Goal: Use online tool/utility: Utilize a website feature to perform a specific function

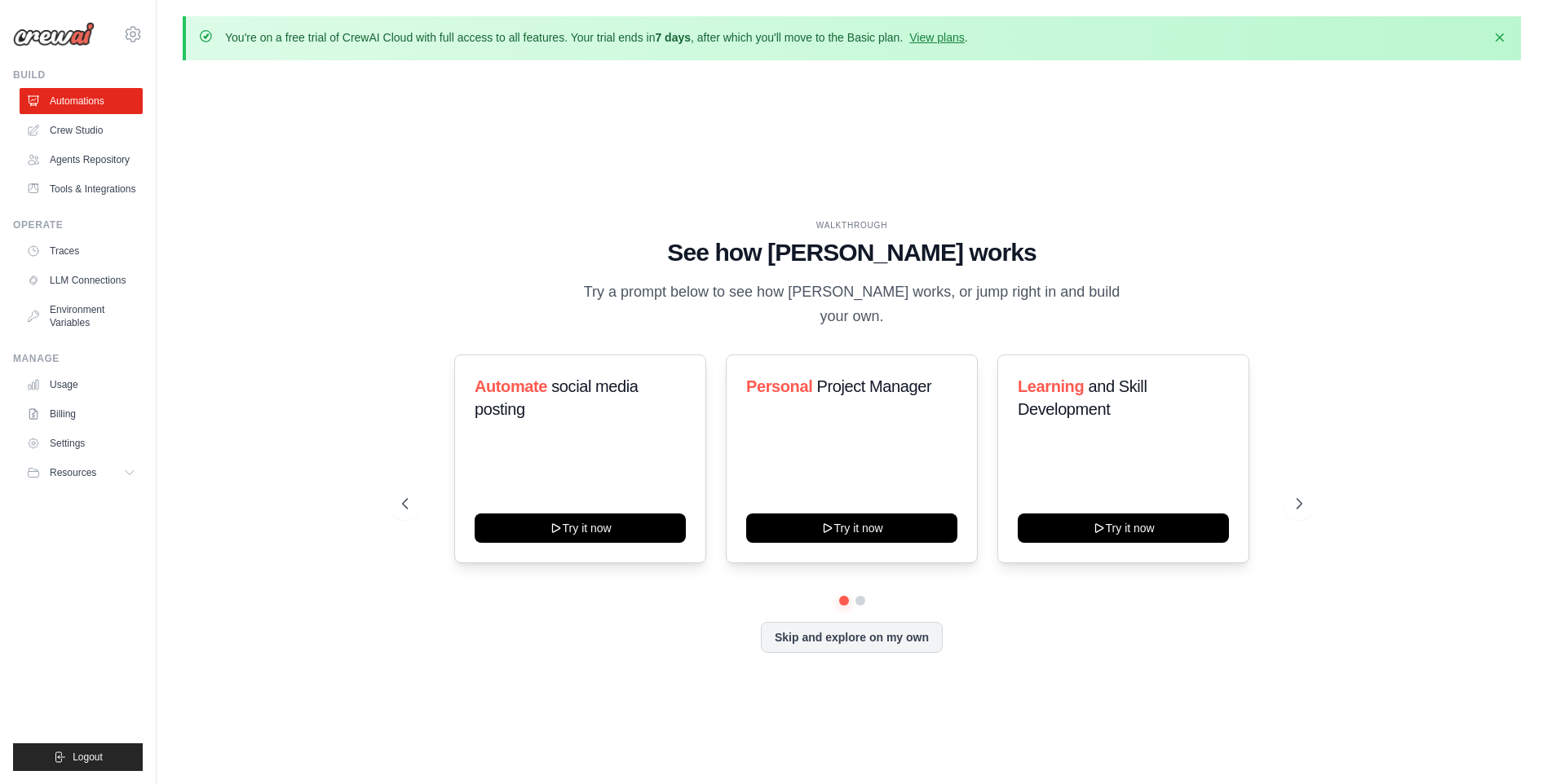
scroll to position [57, 0]
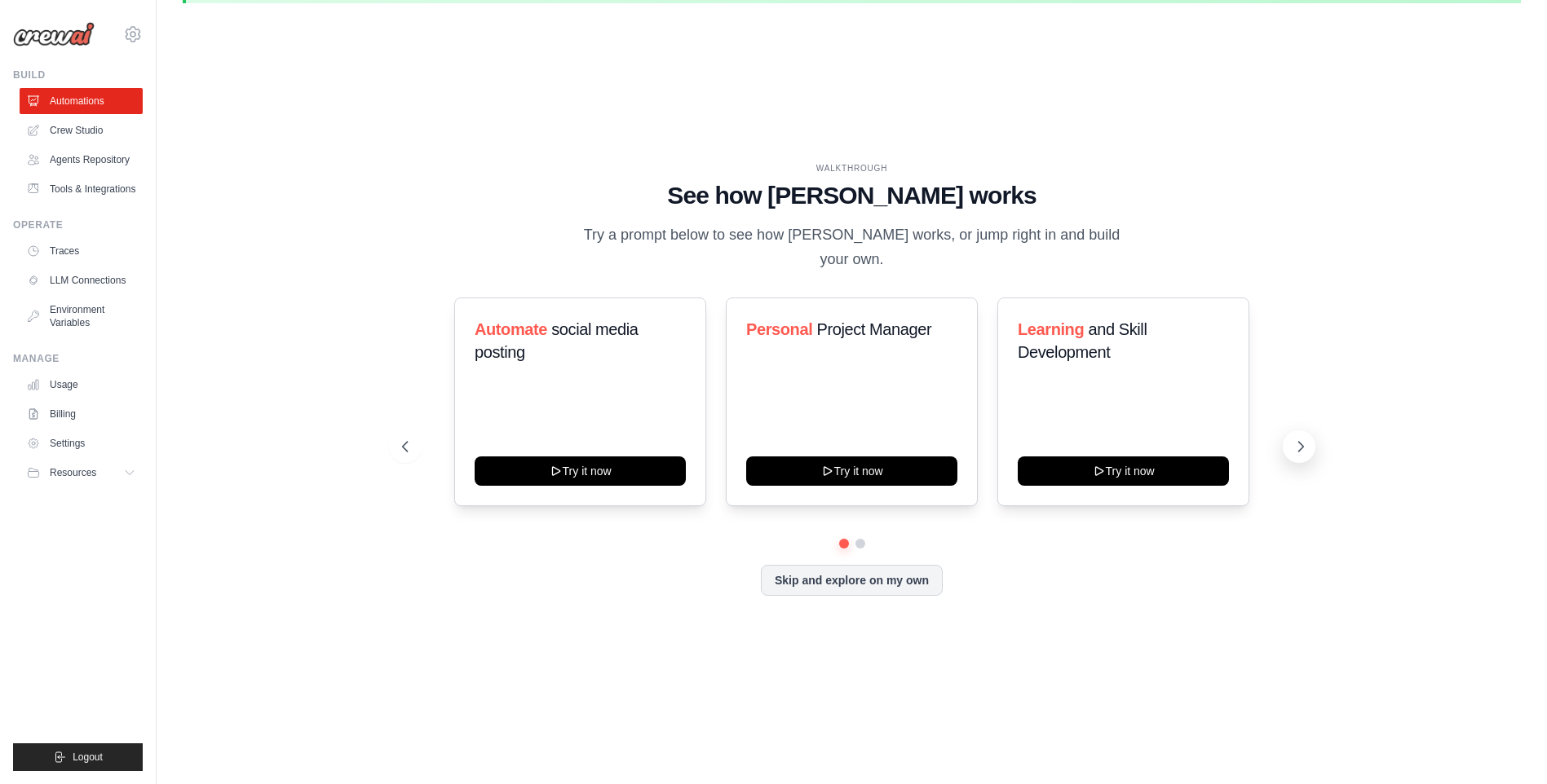
click at [1302, 442] on icon at bounding box center [1301, 447] width 5 height 10
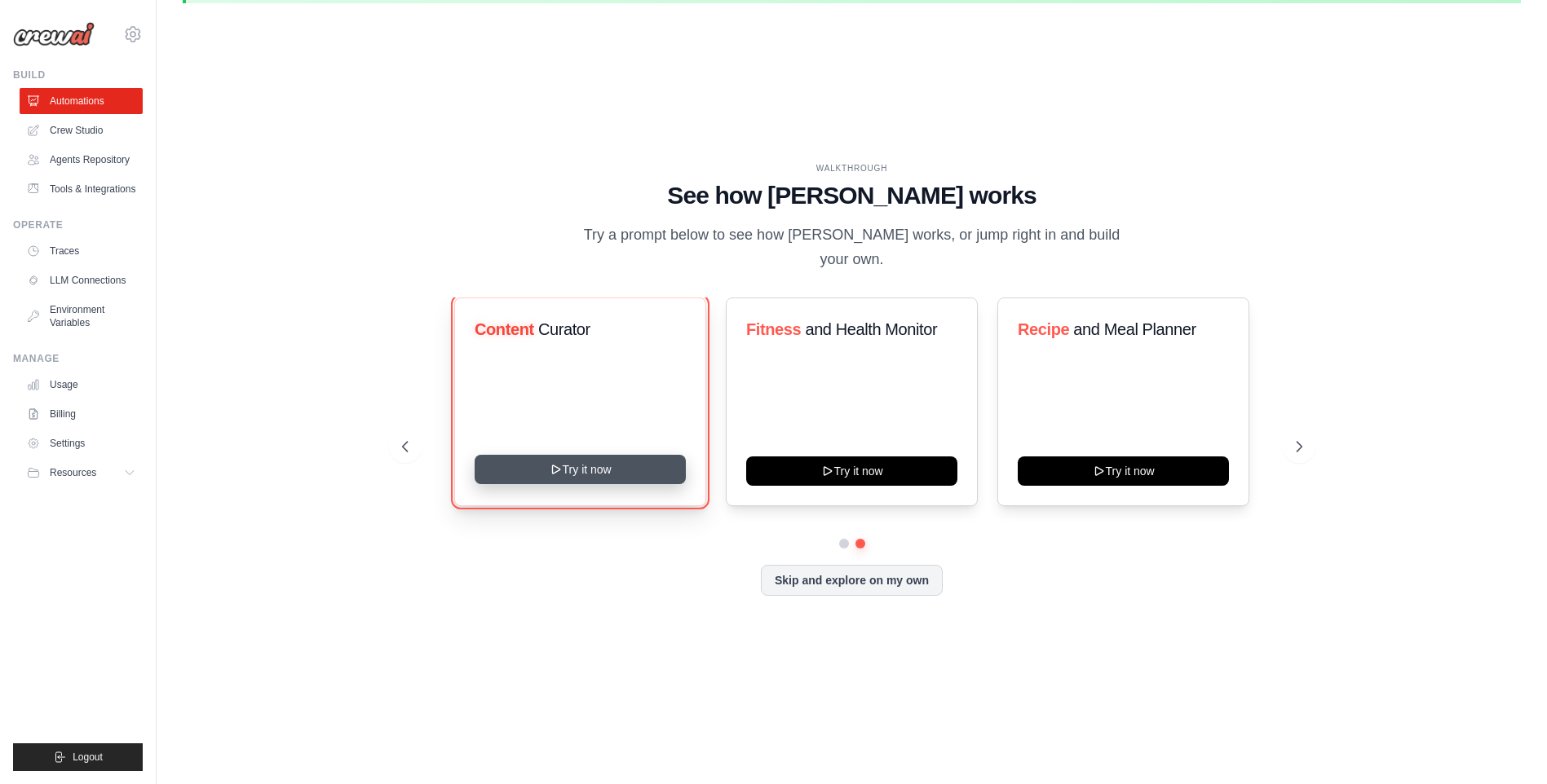
click at [542, 456] on button "Try it now" at bounding box center [580, 469] width 211 height 30
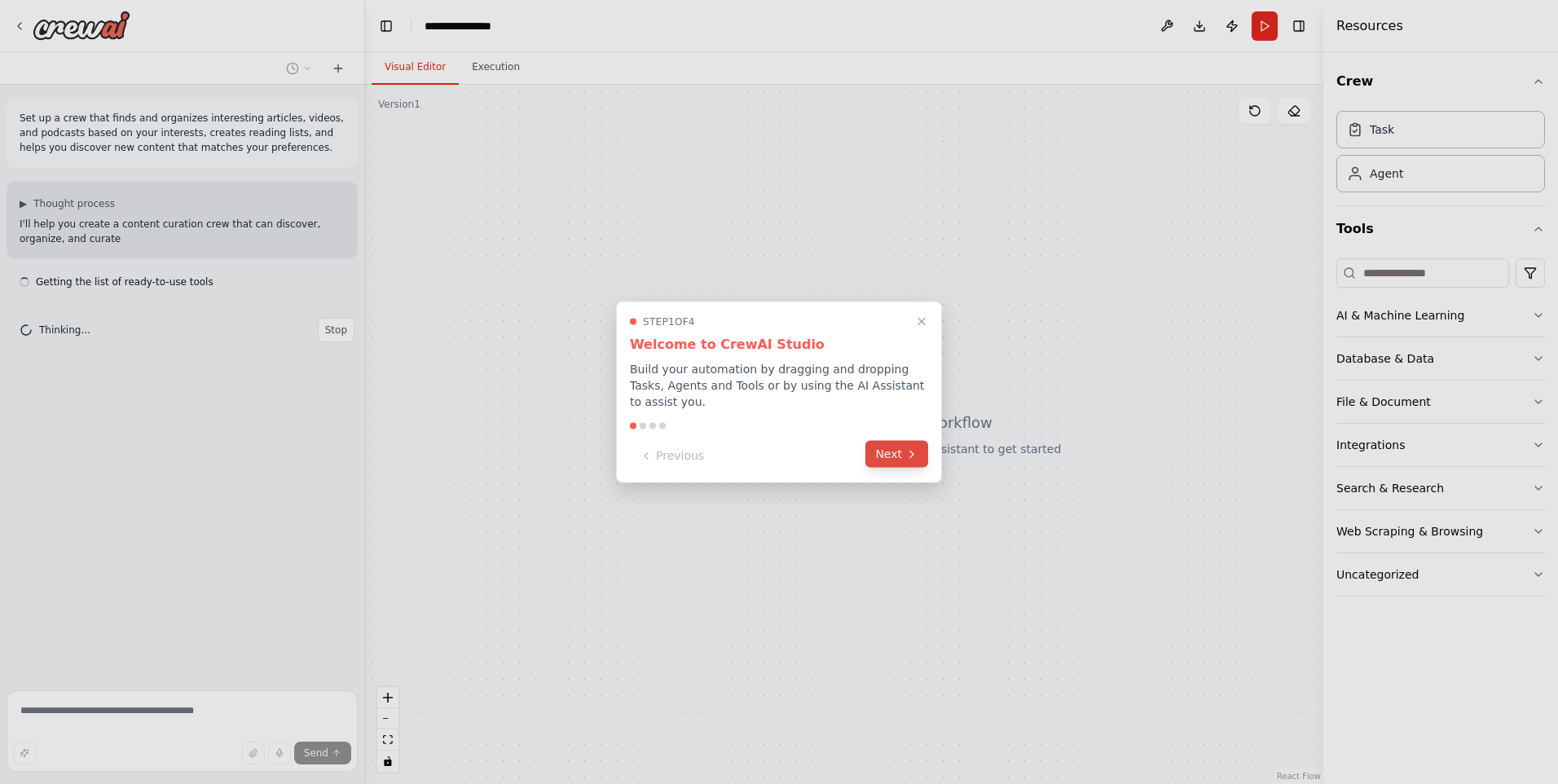
click at [888, 448] on button "Next" at bounding box center [897, 454] width 62 height 27
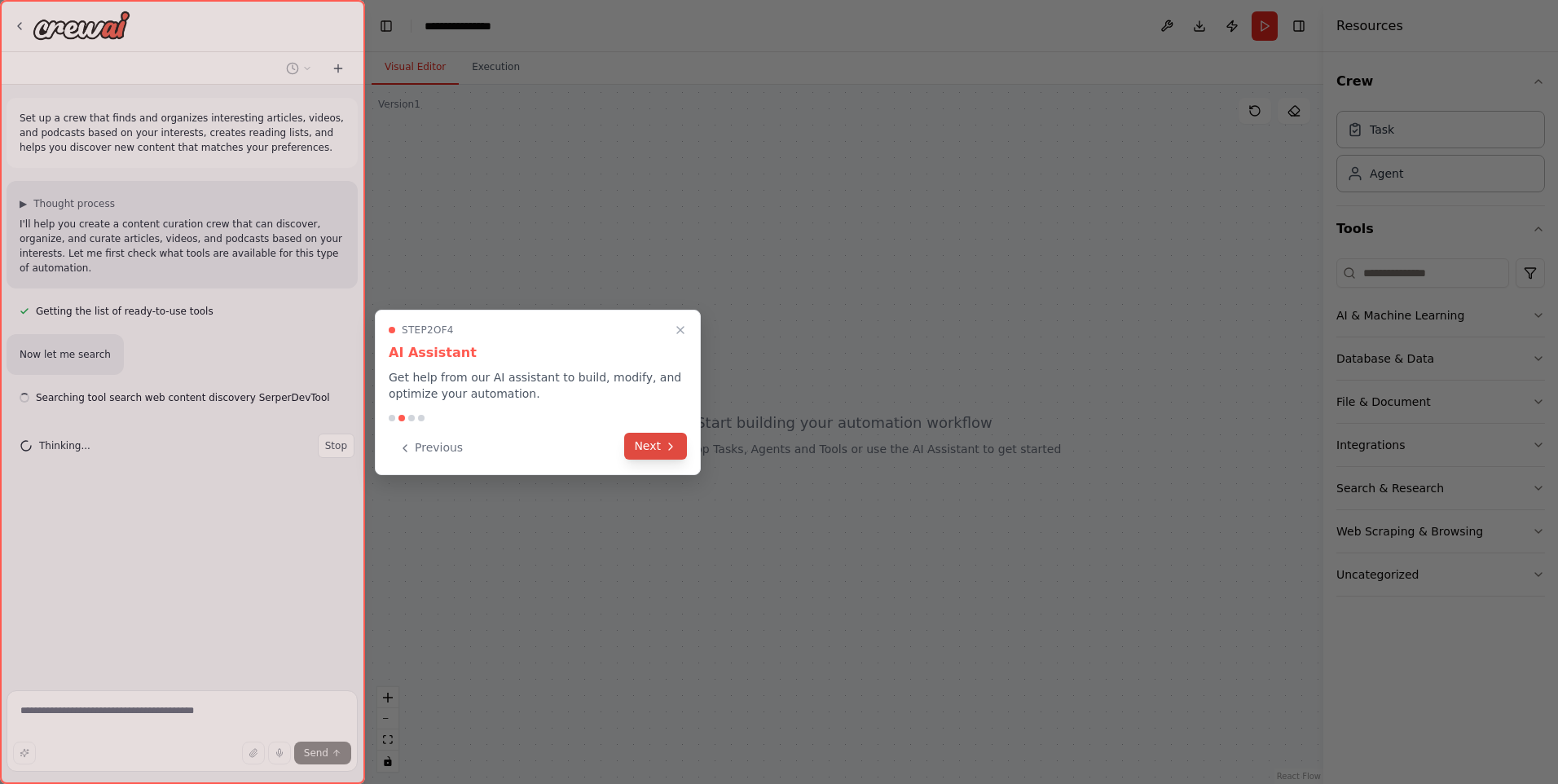
click at [662, 445] on button "Next" at bounding box center [655, 446] width 62 height 27
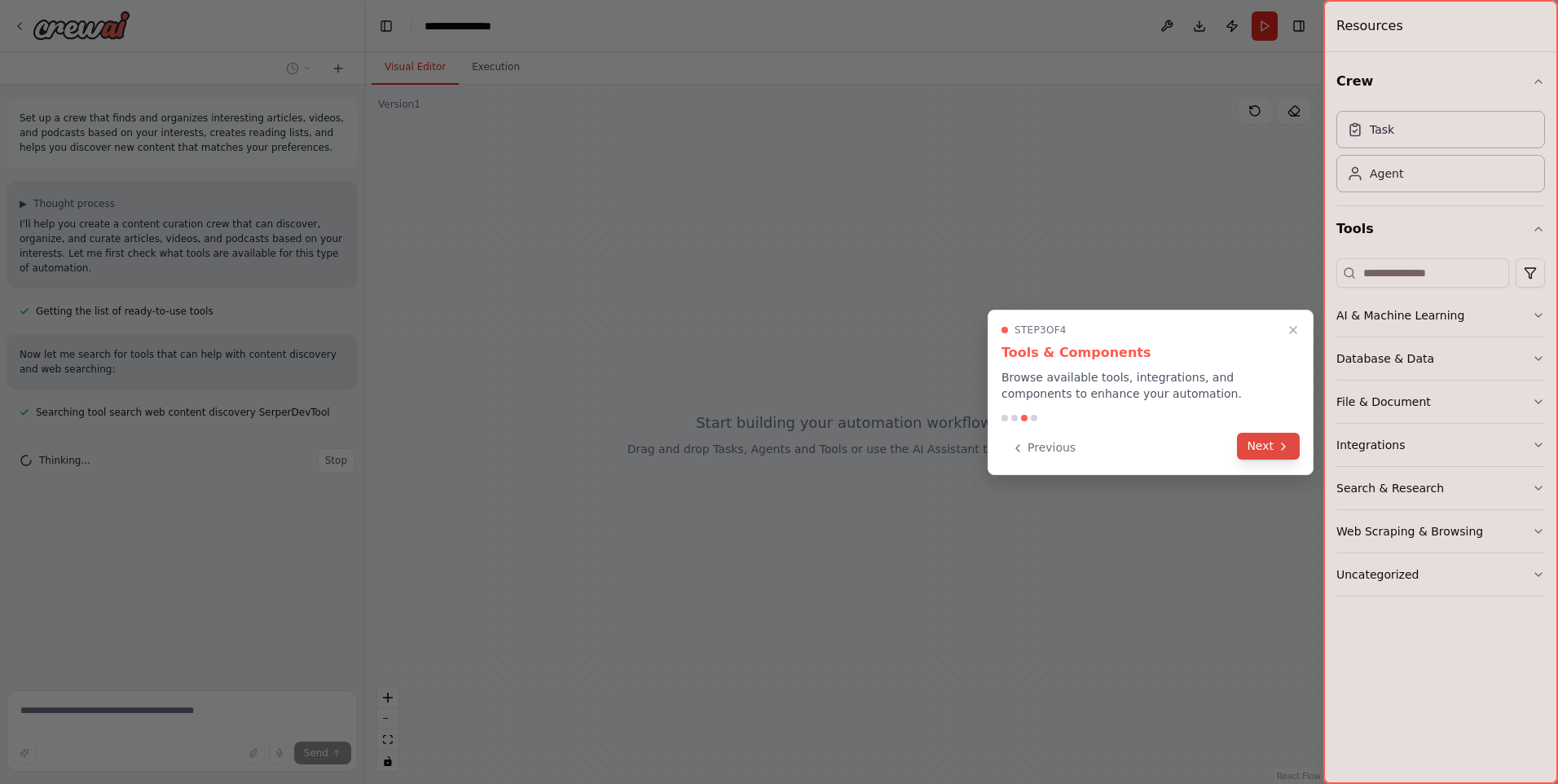
click at [1244, 446] on button "Next" at bounding box center [1268, 446] width 62 height 27
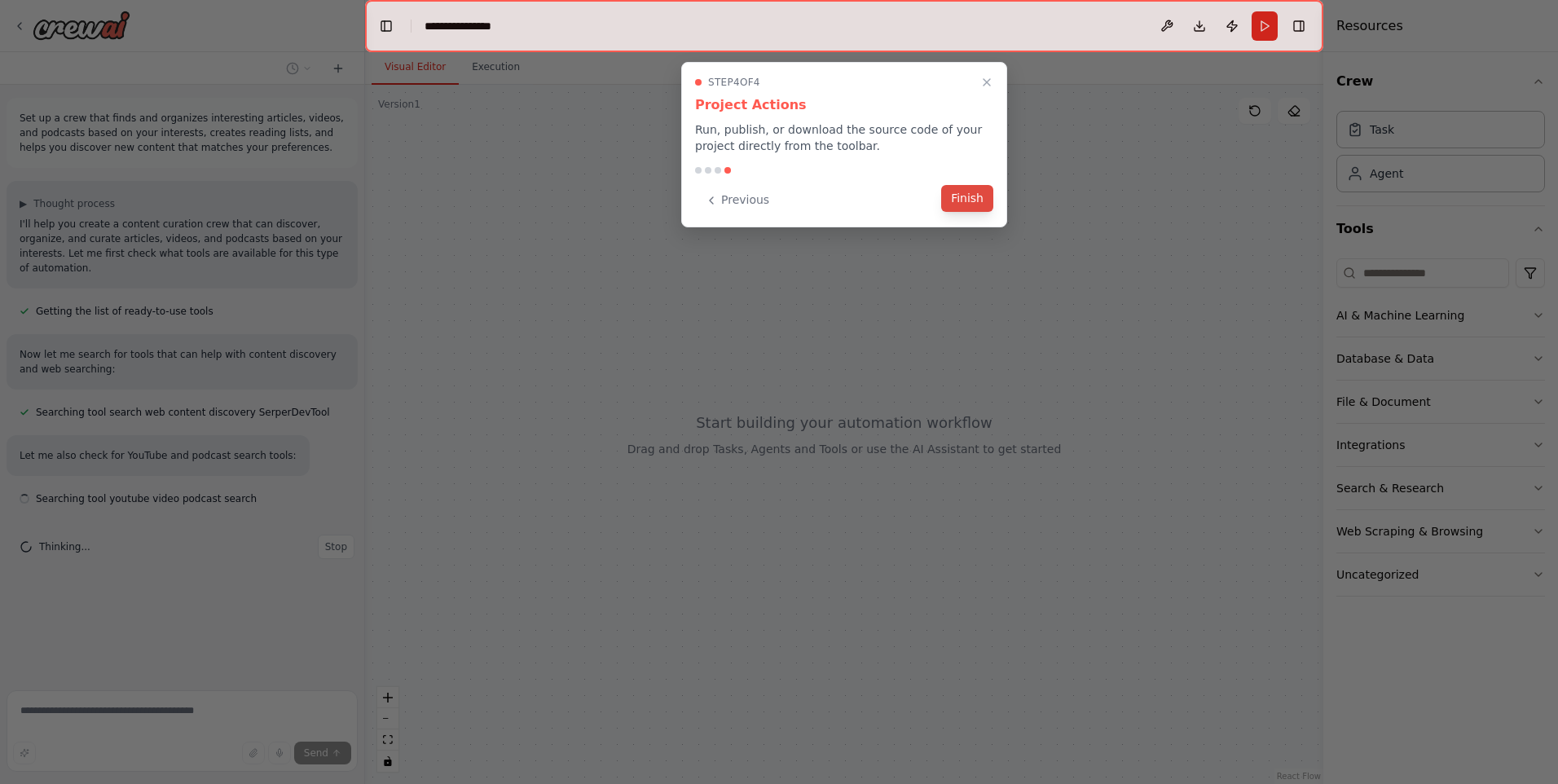
click at [971, 202] on button "Finish" at bounding box center [967, 198] width 52 height 27
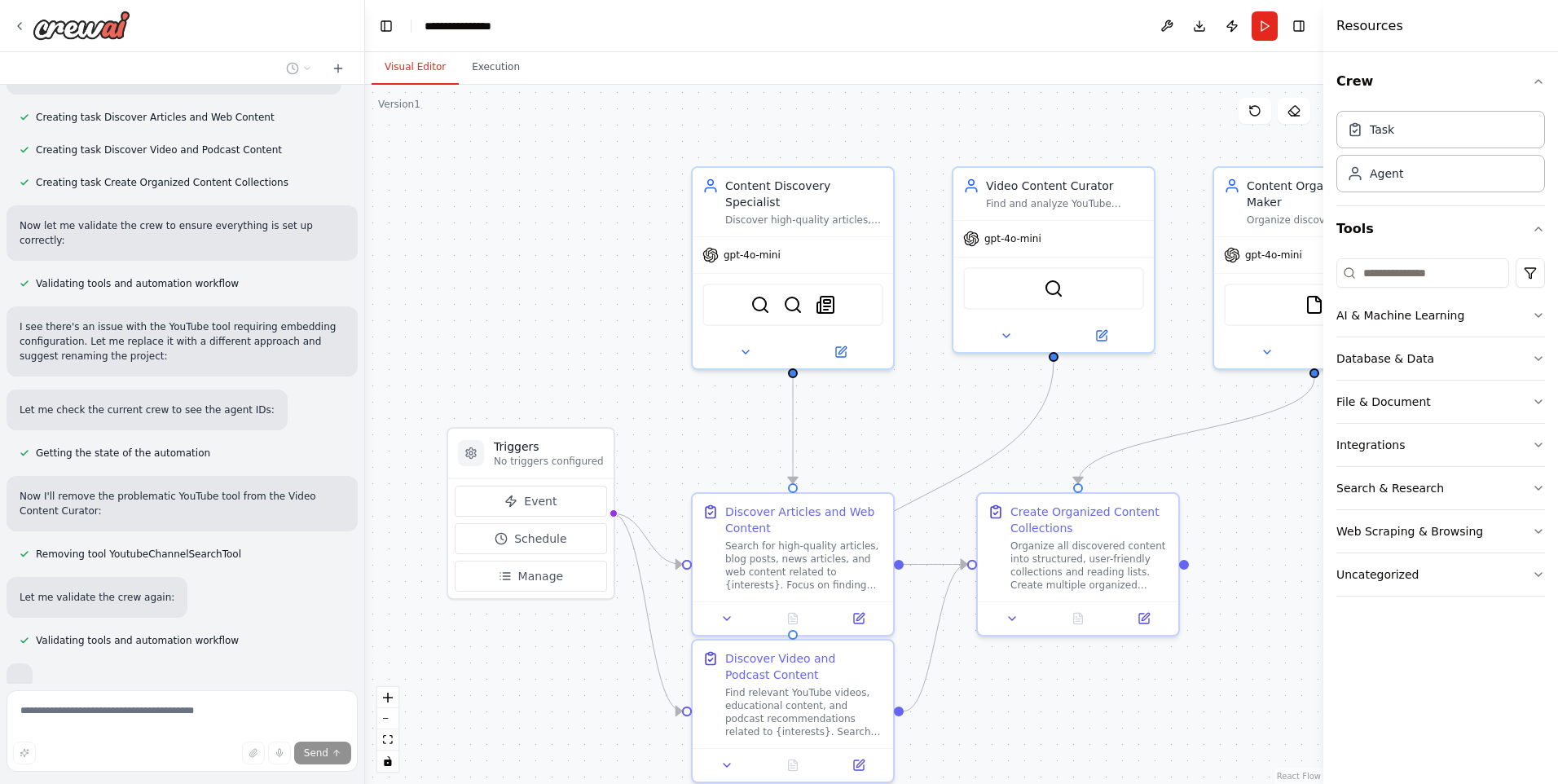
scroll to position [725, 0]
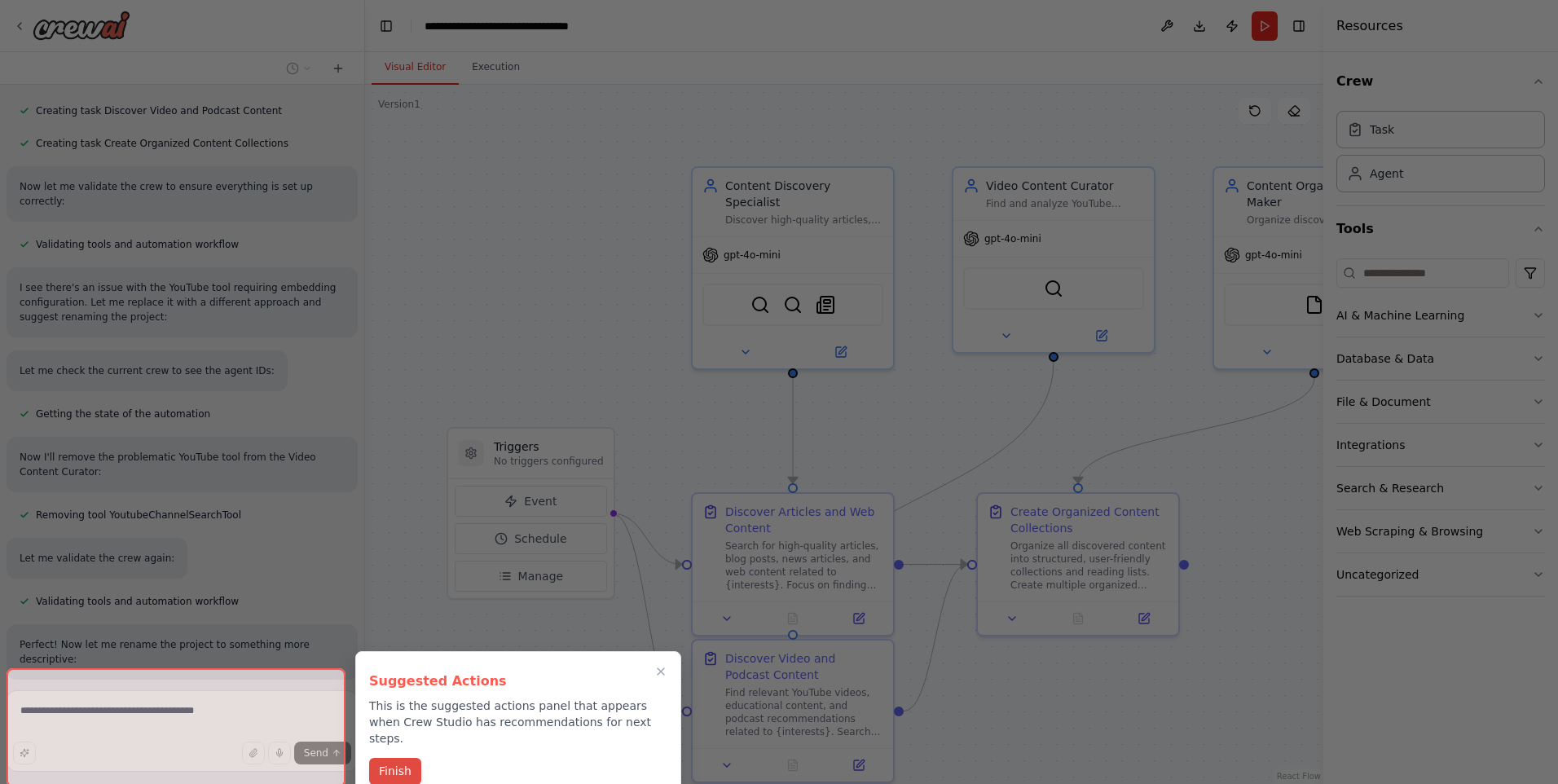
click at [383, 758] on button "Finish" at bounding box center [395, 771] width 52 height 27
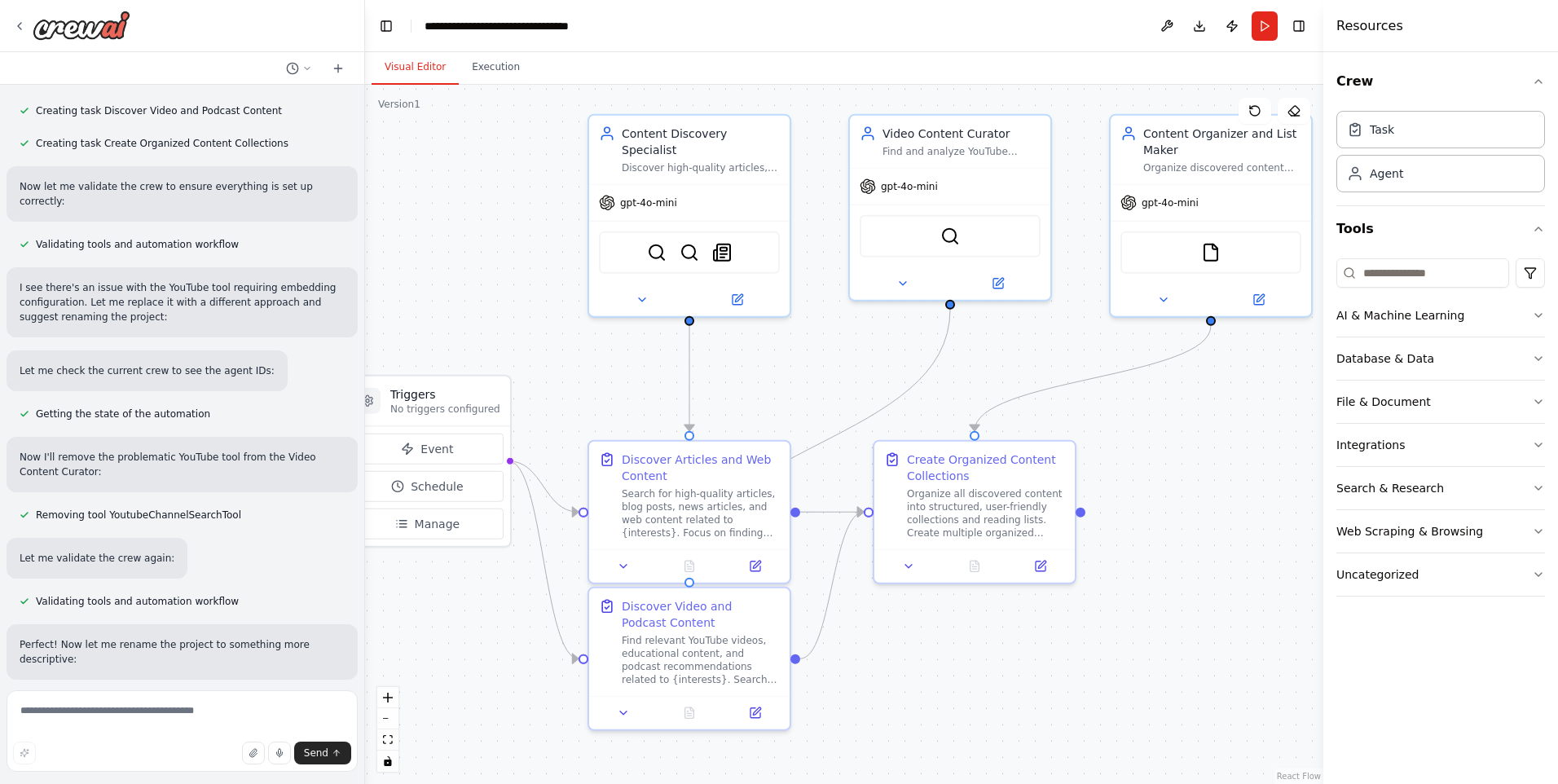
click at [755, 416] on div ".deletable-edge-delete-btn { width: 20px; height: 20px; border: 0px solid #ffff…" at bounding box center [844, 434] width 959 height 699
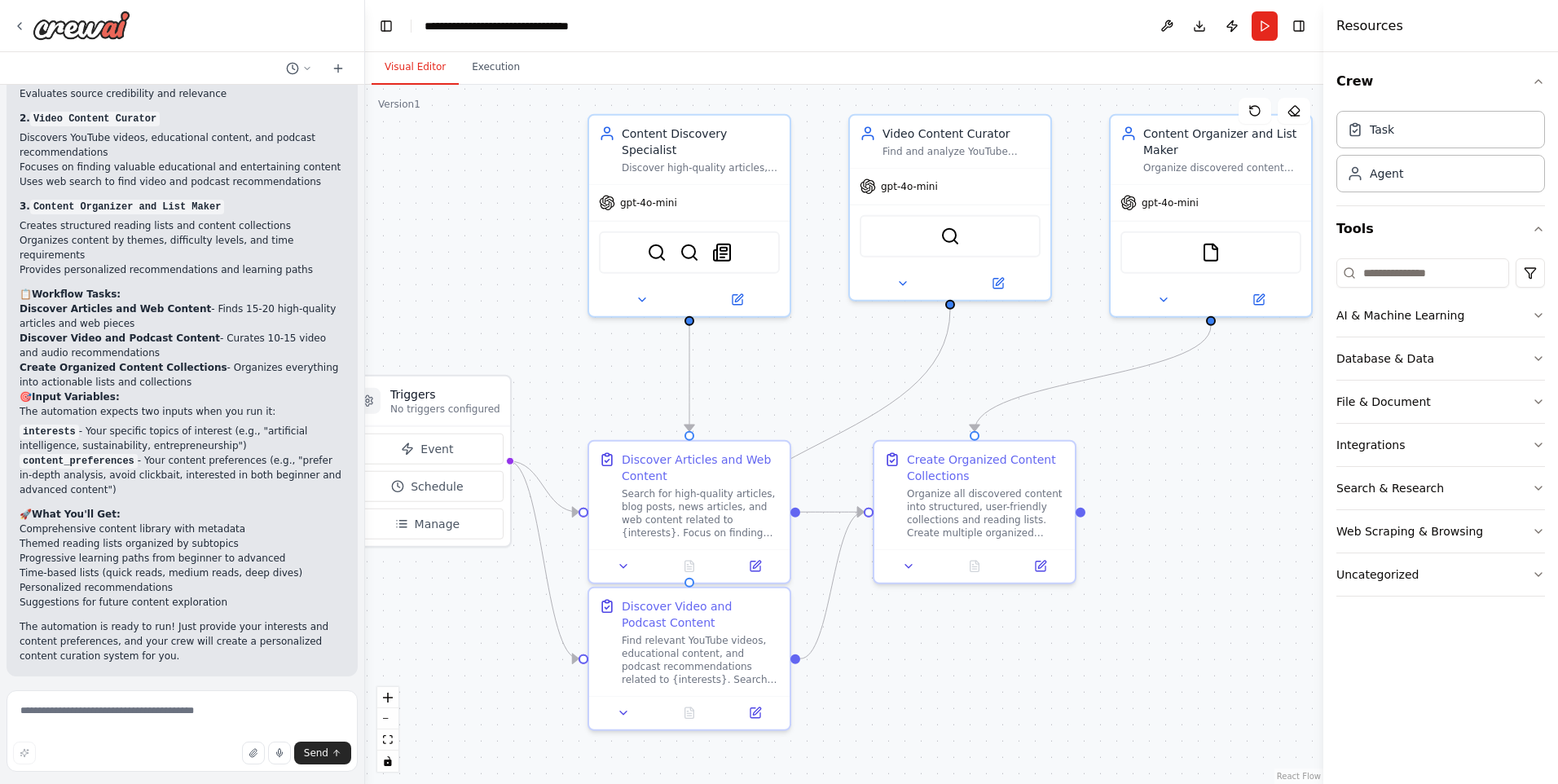
scroll to position [1570, 0]
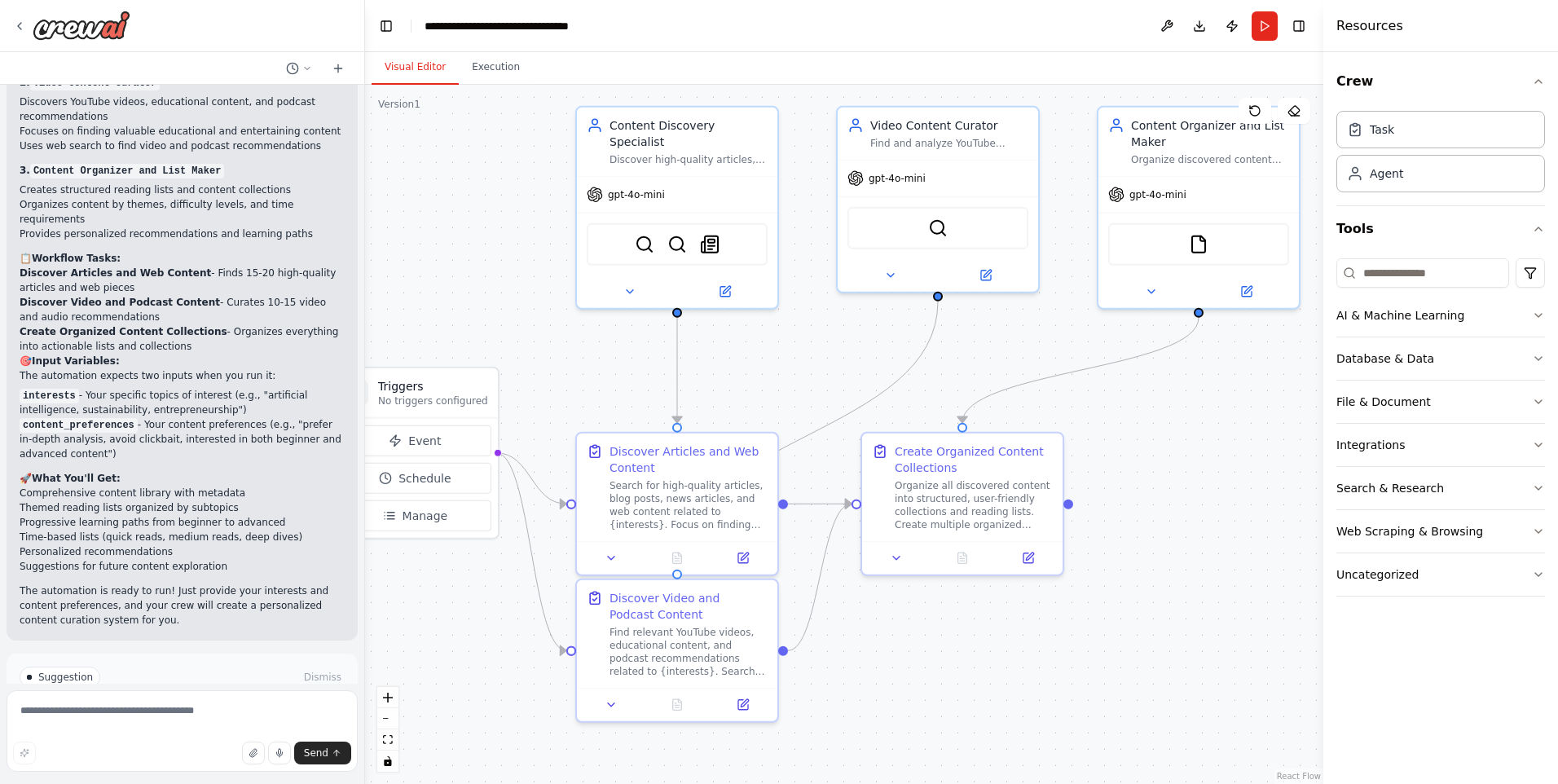
drag, startPoint x: 862, startPoint y: 350, endPoint x: 841, endPoint y: 341, distance: 22.8
click at [841, 341] on div ".deletable-edge-delete-btn { width: 20px; height: 20px; border: 0px solid #ffff…" at bounding box center [844, 434] width 959 height 699
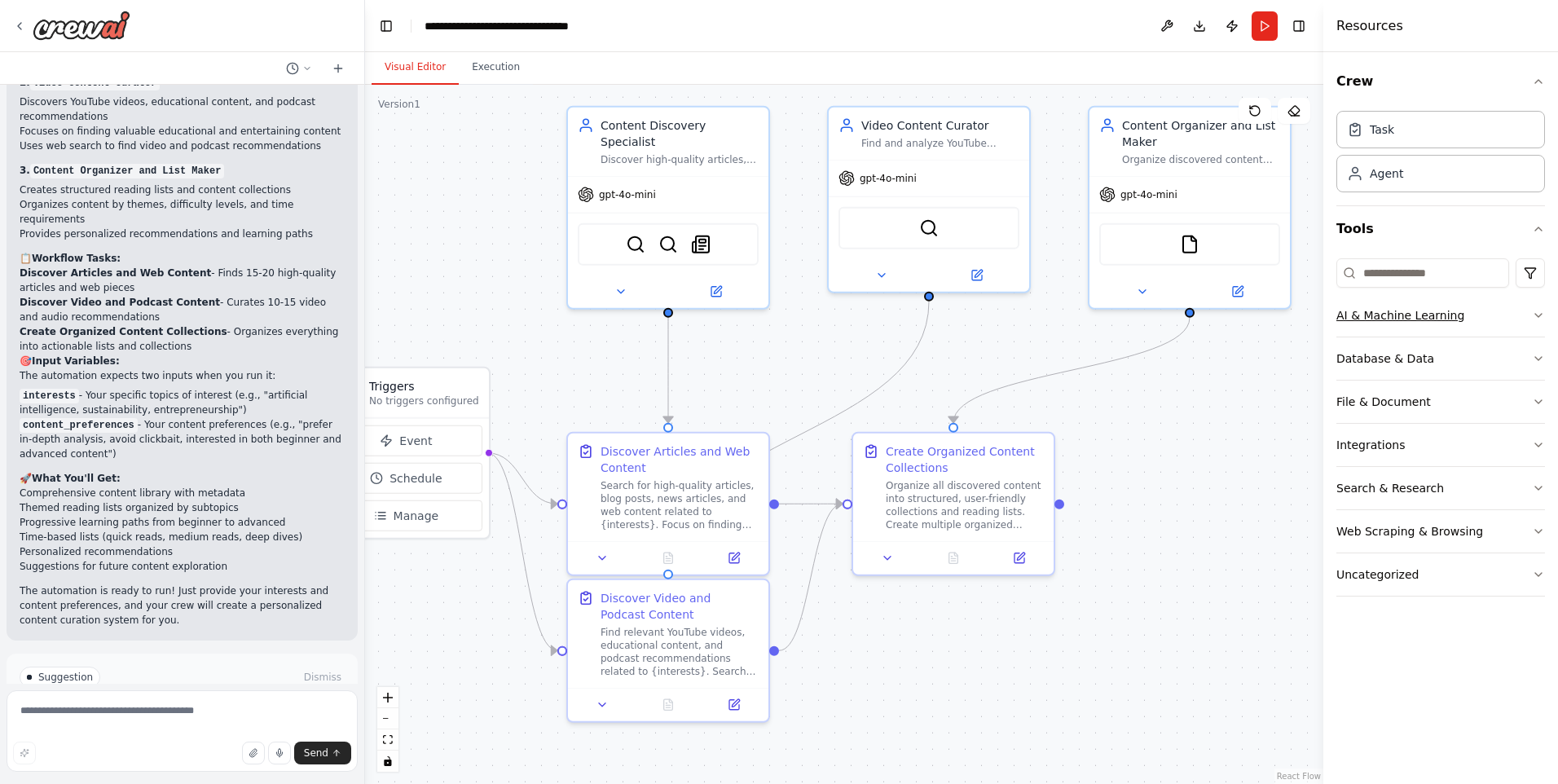
click at [1533, 313] on icon "button" at bounding box center [1538, 314] width 13 height 13
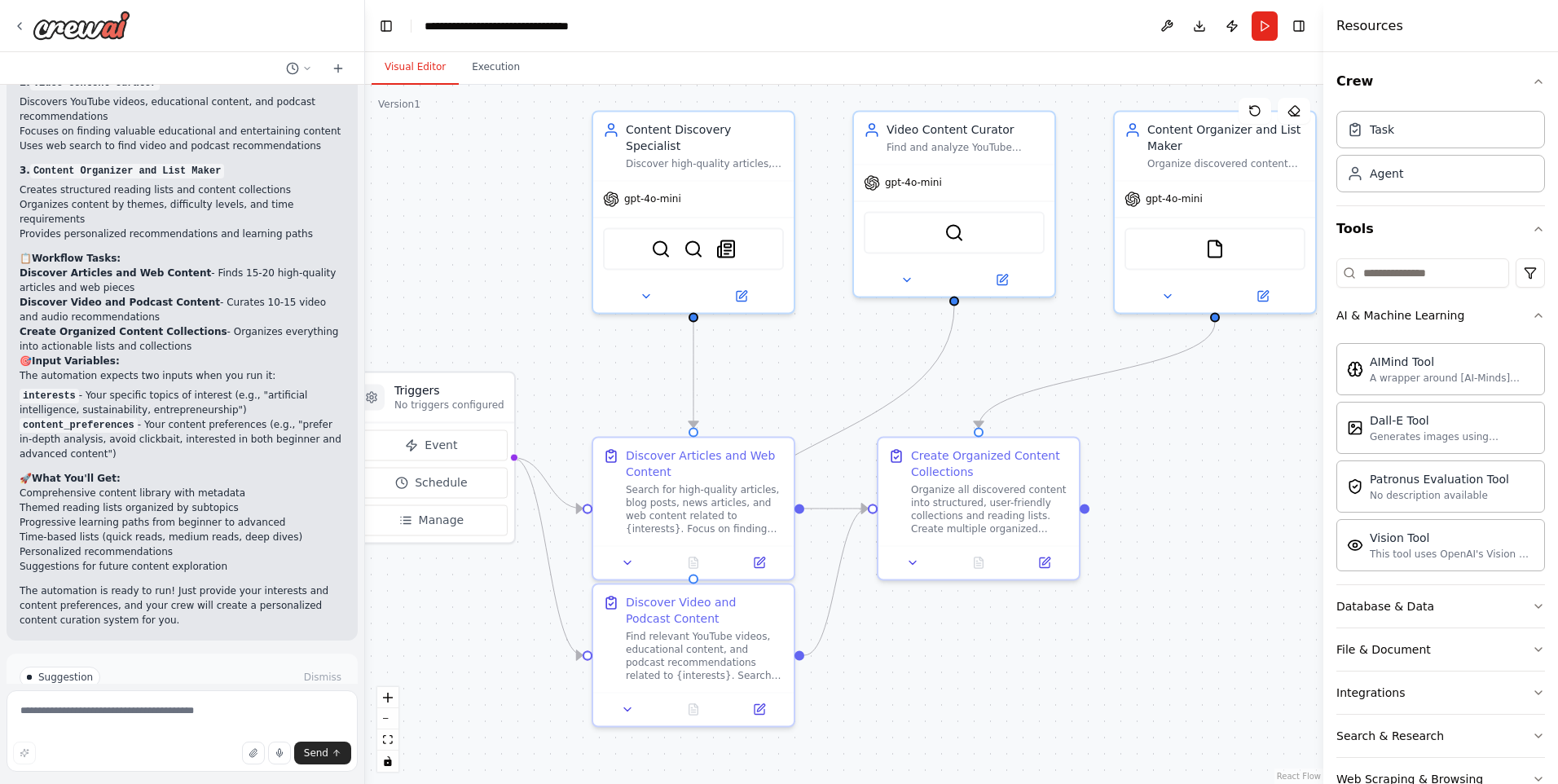
drag, startPoint x: 1208, startPoint y: 396, endPoint x: 1249, endPoint y: 408, distance: 42.7
click at [1249, 408] on div ".deletable-edge-delete-btn { width: 20px; height: 20px; border: 0px solid #ffff…" at bounding box center [844, 434] width 959 height 699
click at [1492, 602] on button "Database & Data" at bounding box center [1440, 606] width 208 height 42
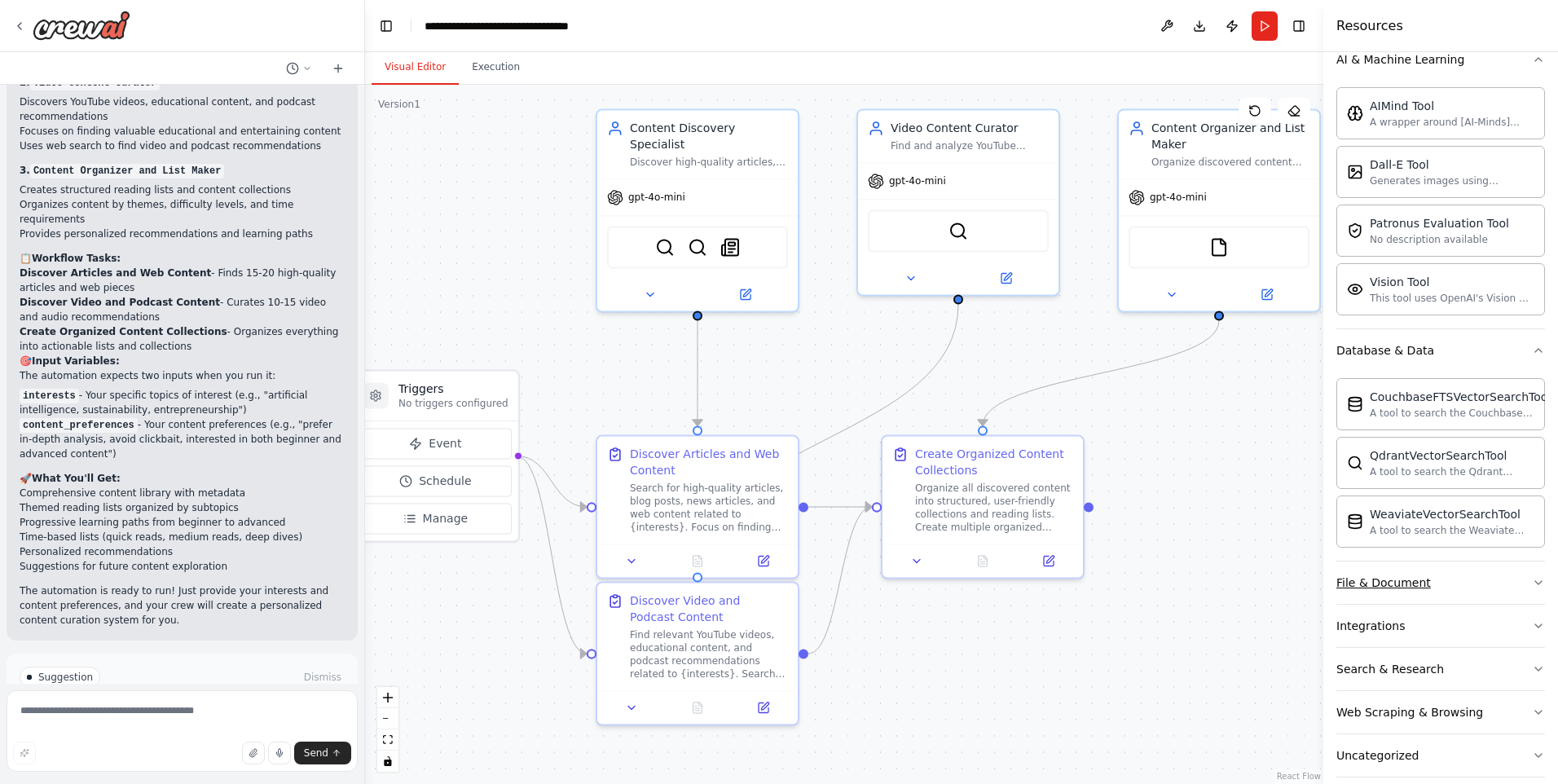
scroll to position [276, 0]
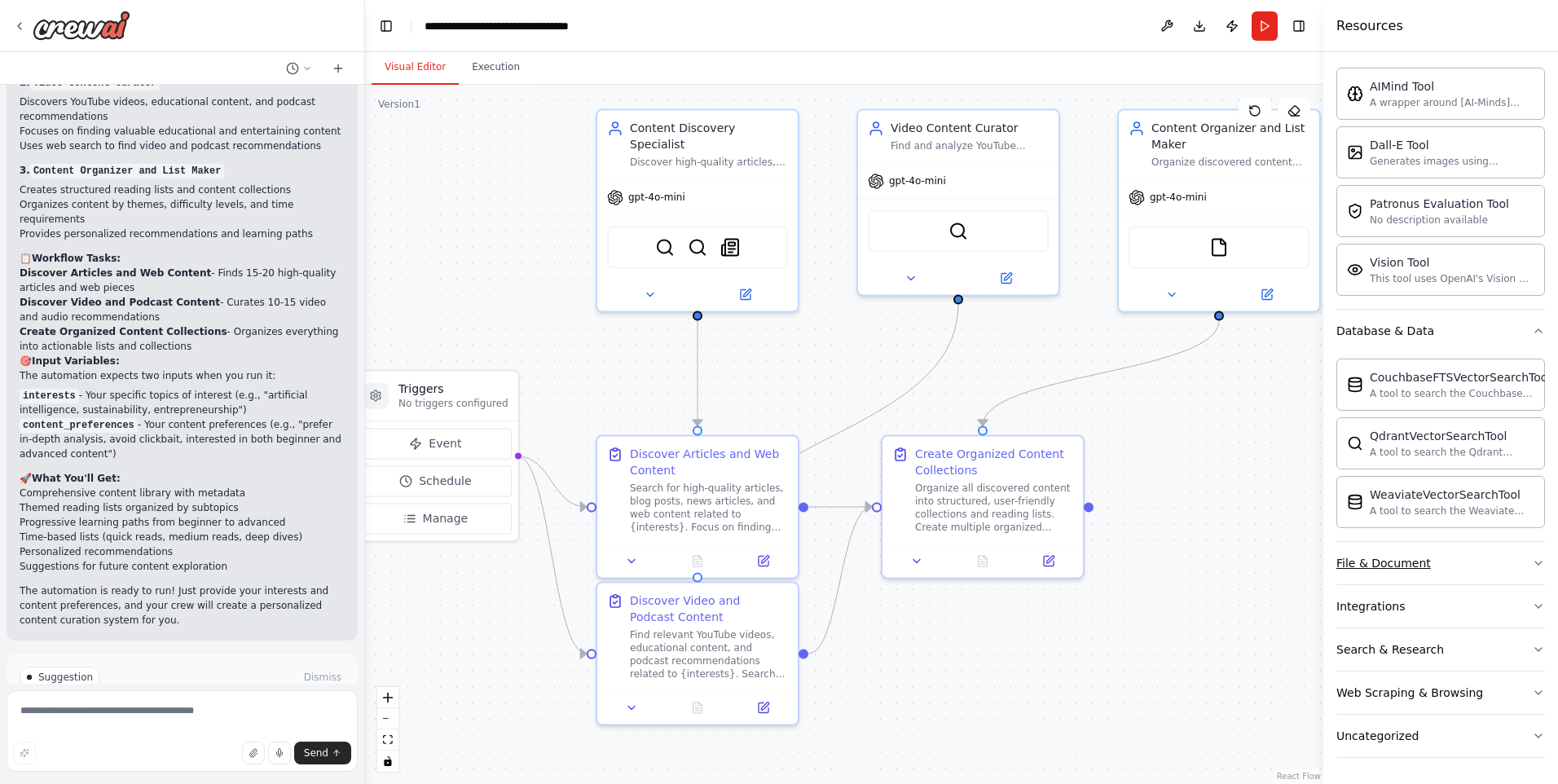
click at [1485, 565] on button "File & Document" at bounding box center [1440, 563] width 208 height 42
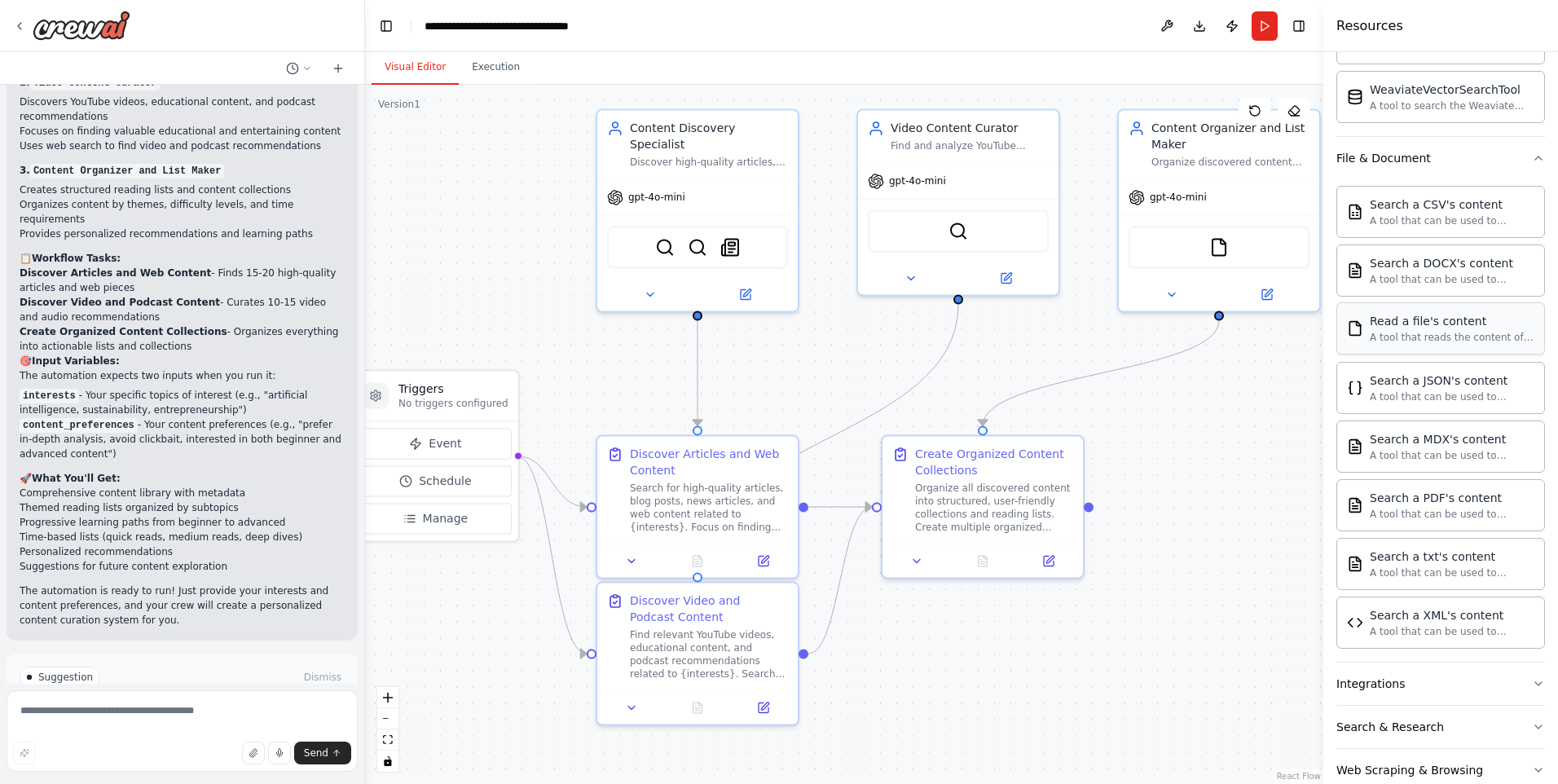
scroll to position [710, 0]
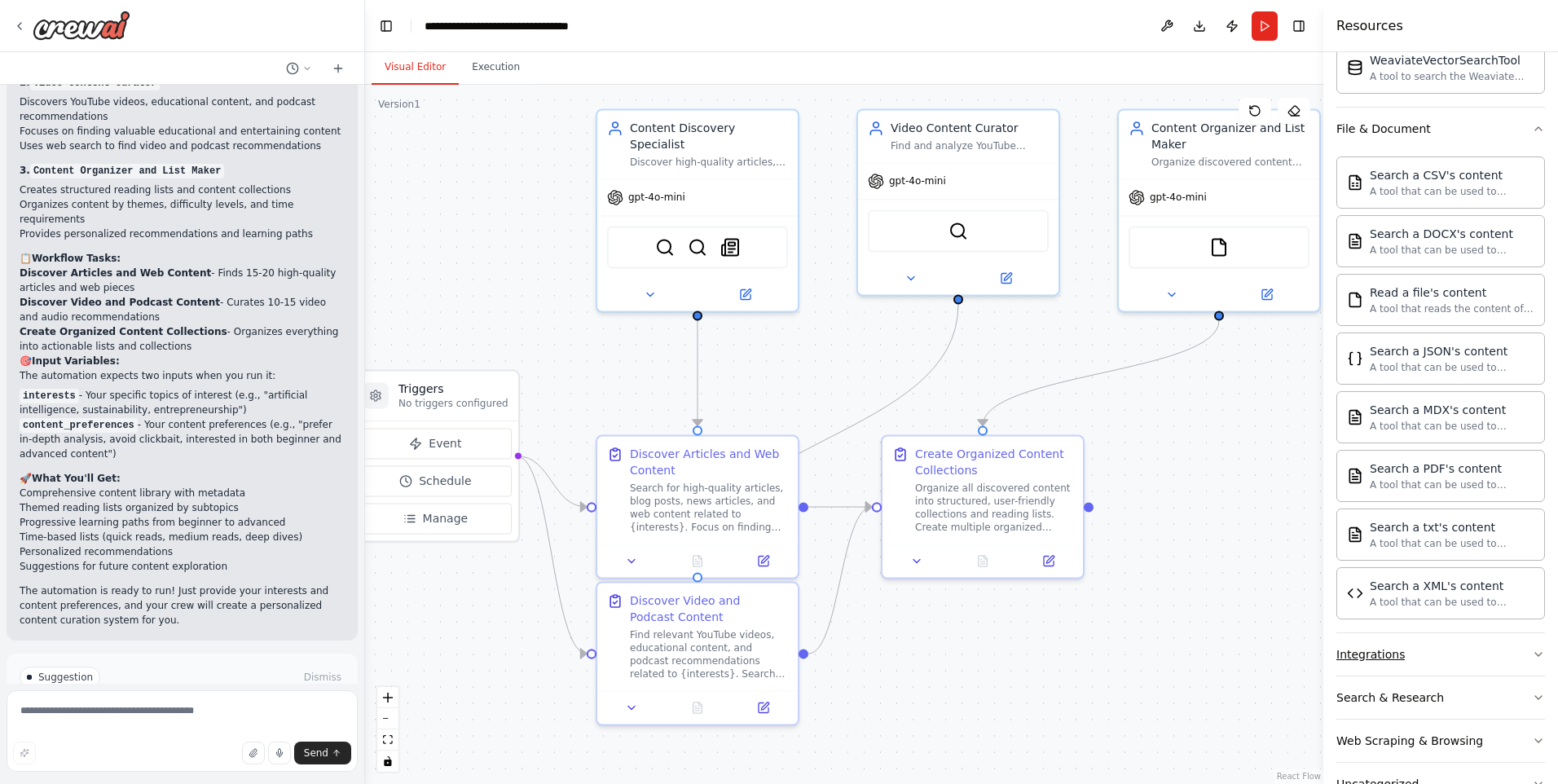
click at [1464, 664] on button "Integrations" at bounding box center [1440, 654] width 208 height 42
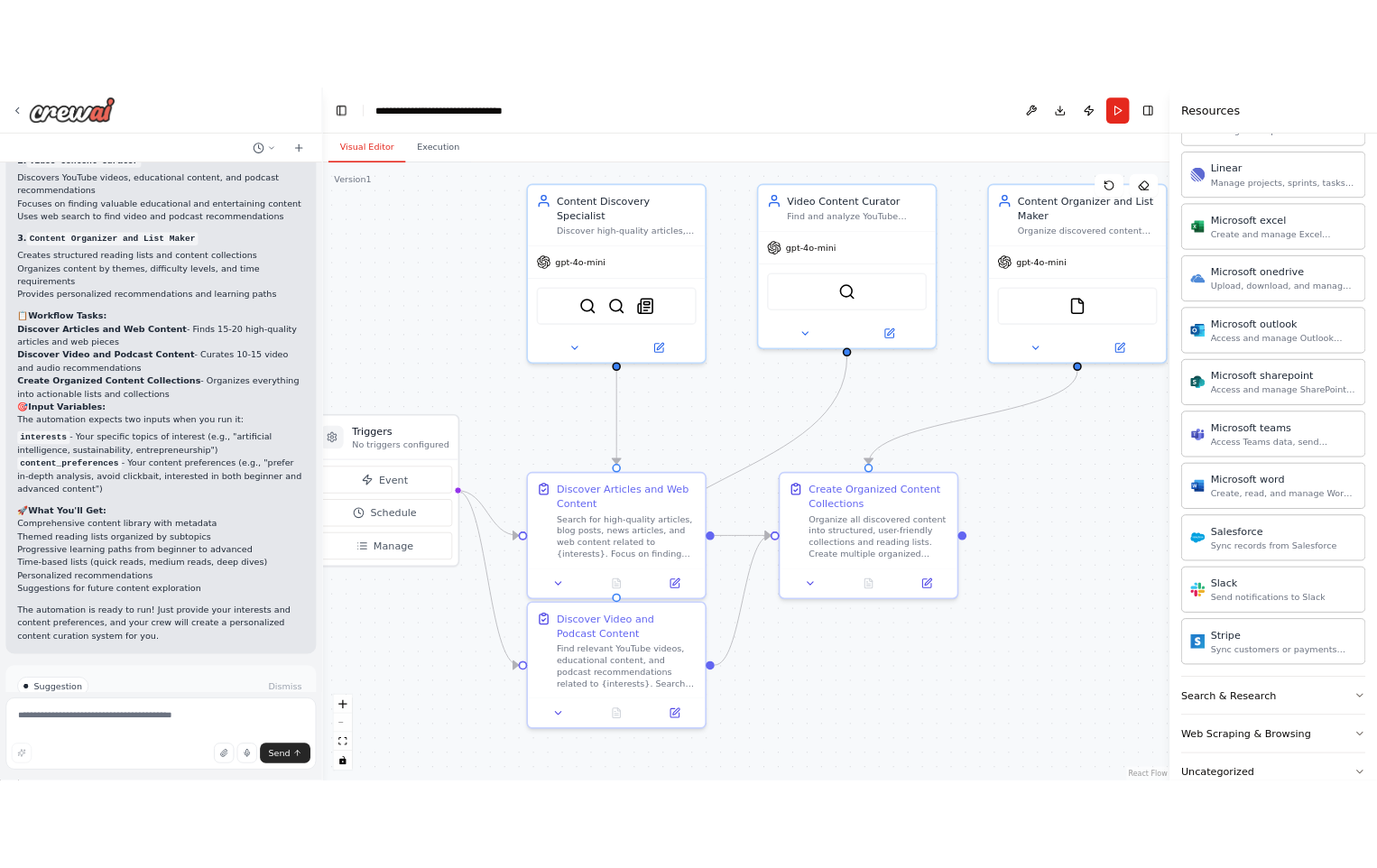
scroll to position [1893, 0]
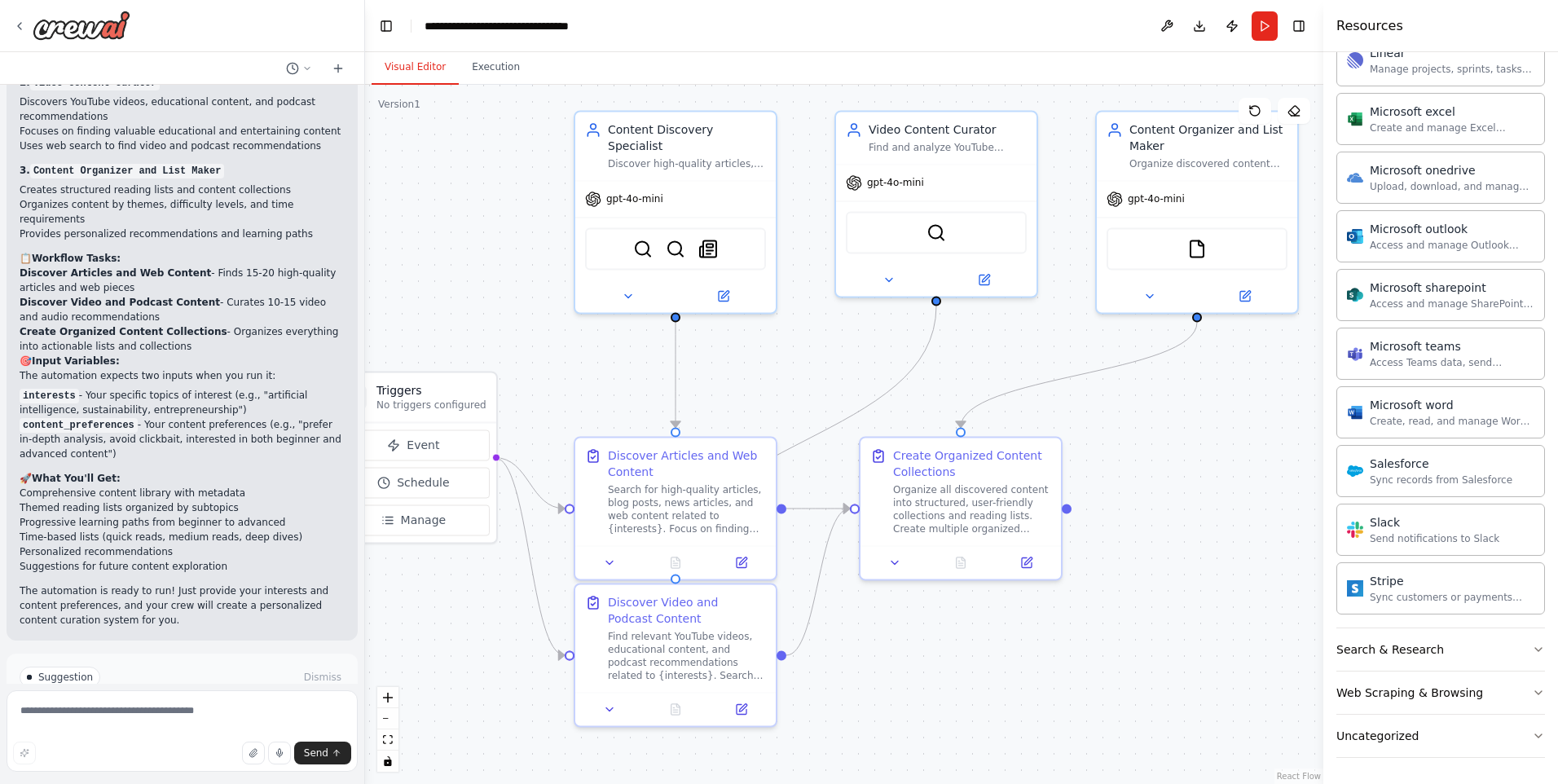
drag, startPoint x: 1243, startPoint y: 538, endPoint x: 1221, endPoint y: 540, distance: 22.1
click at [1221, 540] on div ".deletable-edge-delete-btn { width: 20px; height: 20px; border: 0px solid #ffff…" at bounding box center [844, 434] width 959 height 699
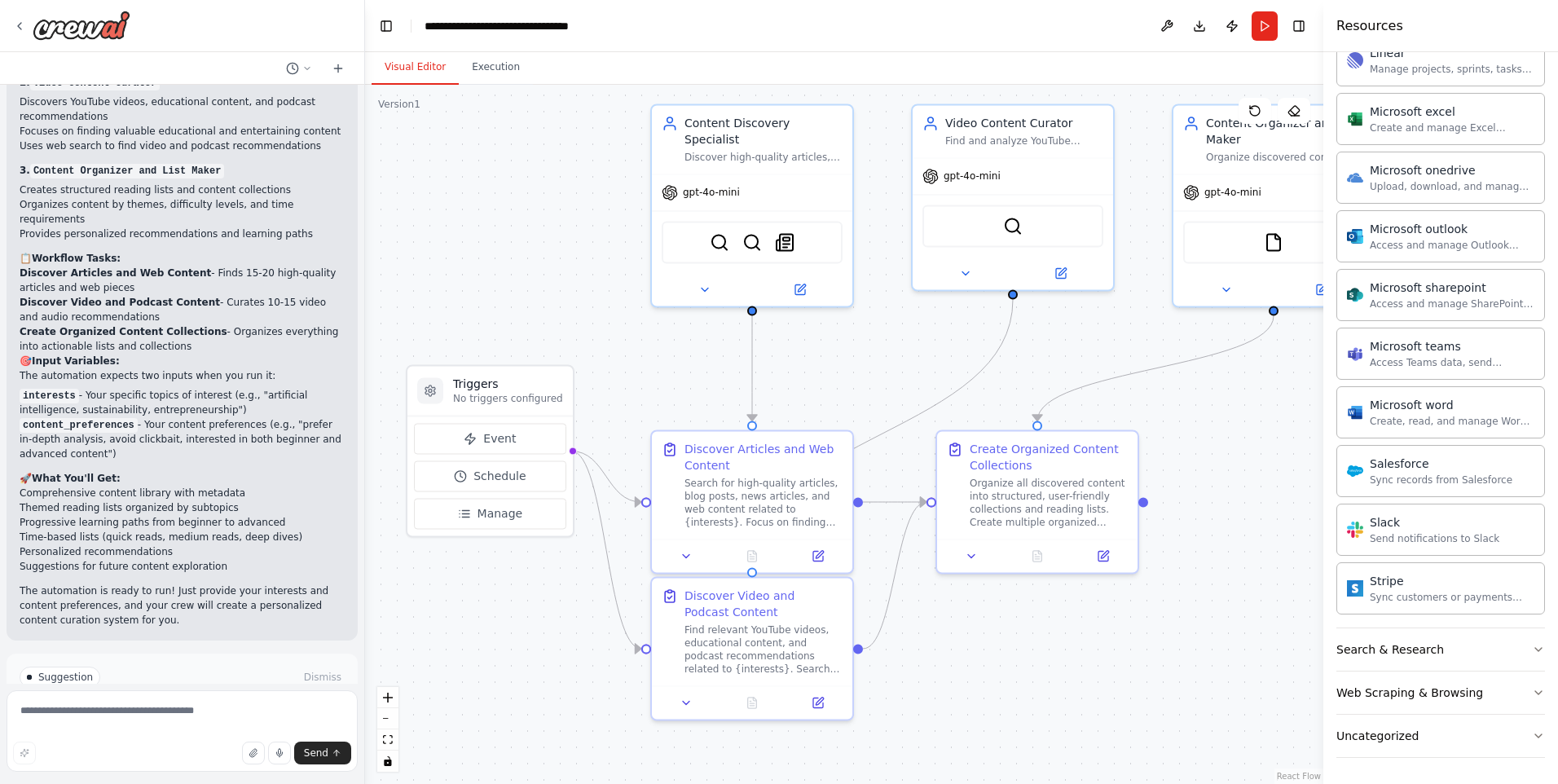
drag, startPoint x: 1054, startPoint y: 349, endPoint x: 1134, endPoint y: 341, distance: 80.4
click at [1134, 342] on div ".deletable-edge-delete-btn { width: 20px; height: 20px; border: 0px solid #ffff…" at bounding box center [844, 434] width 959 height 699
click at [1196, 30] on button "Download" at bounding box center [1199, 26] width 26 height 30
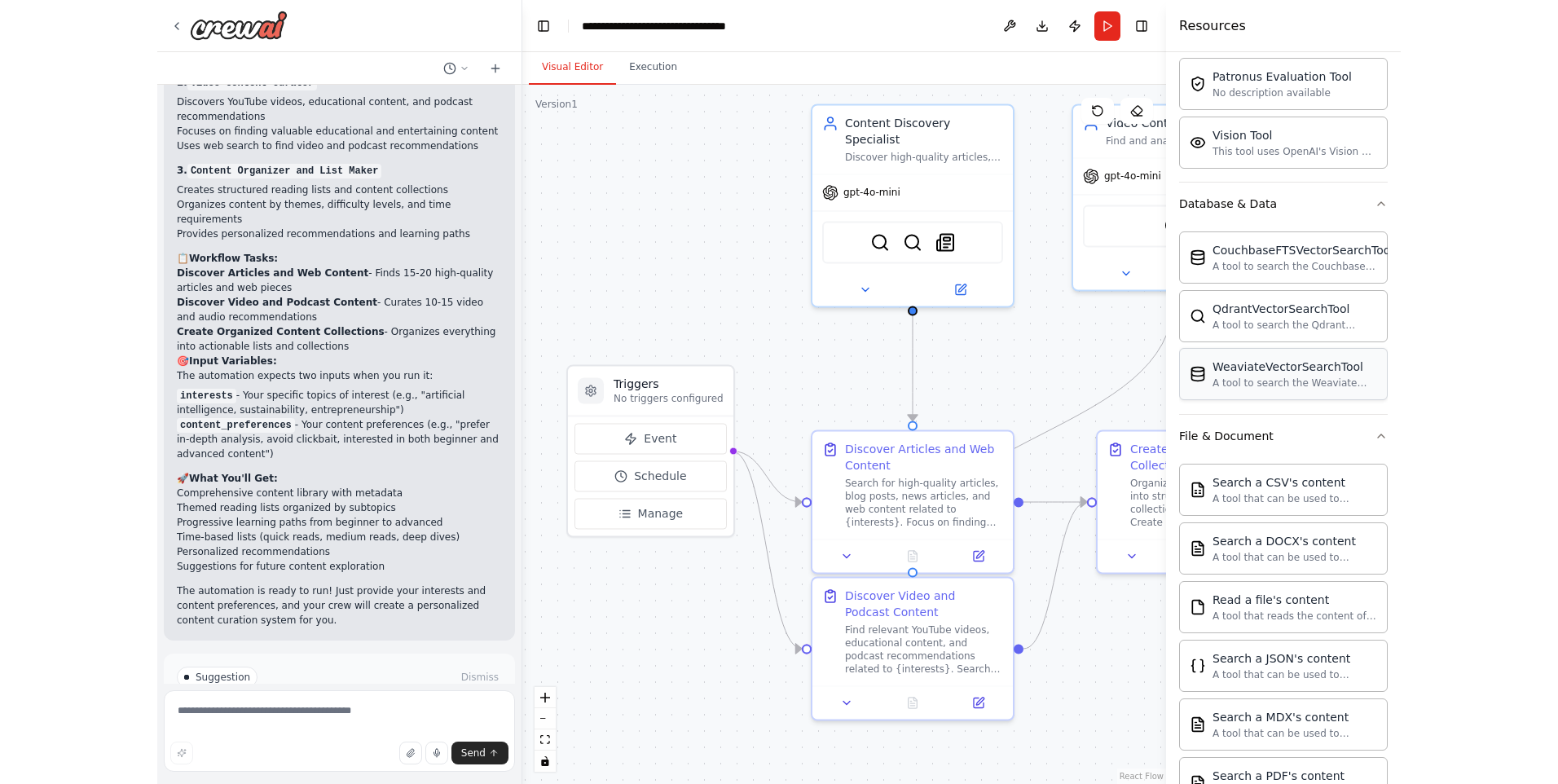
scroll to position [0, 0]
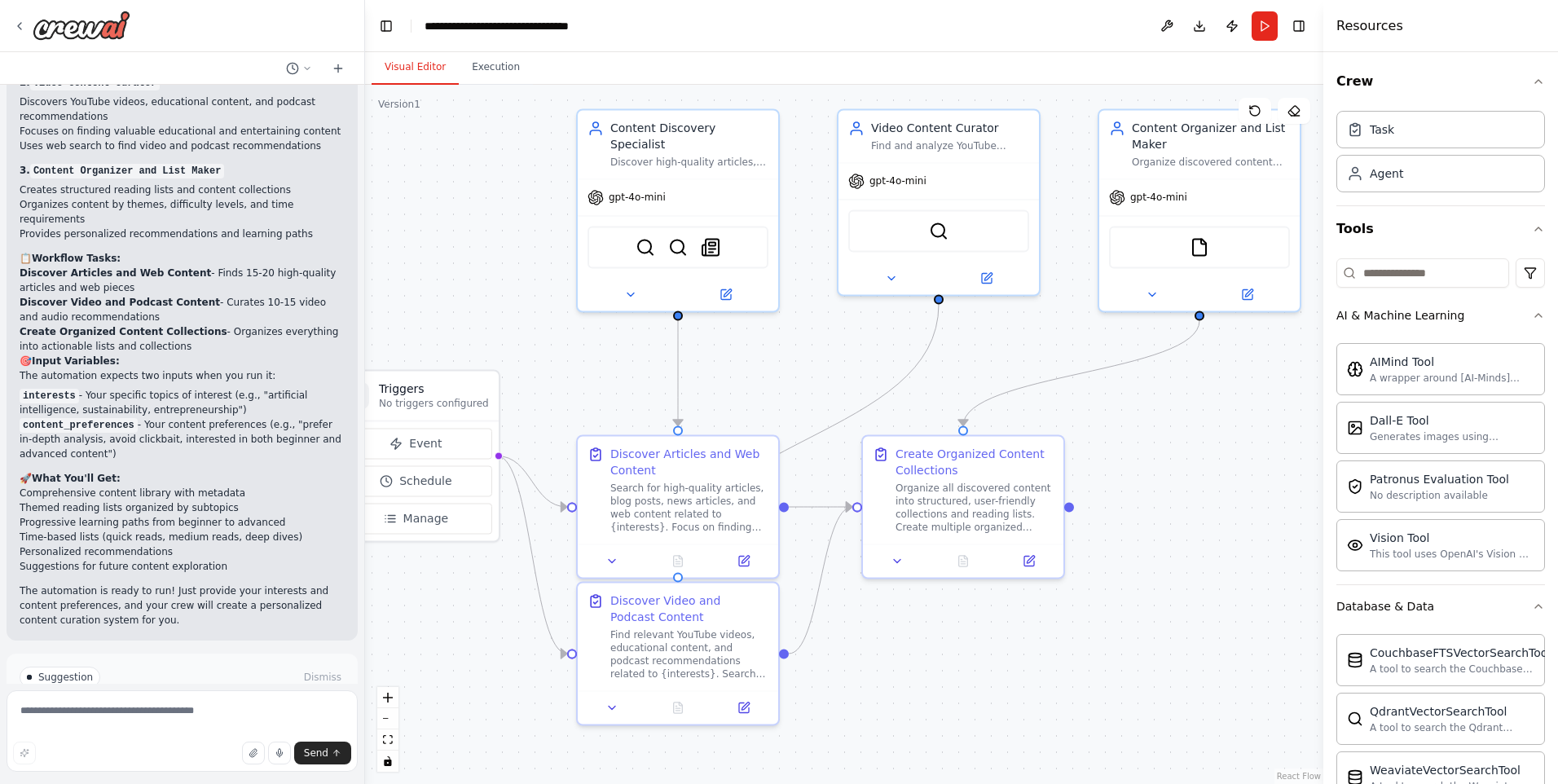
drag, startPoint x: 1080, startPoint y: 329, endPoint x: 978, endPoint y: 323, distance: 102.2
click at [1002, 333] on div ".deletable-edge-delete-btn { width: 20px; height: 20px; border: 0px solid #ffff…" at bounding box center [844, 434] width 959 height 699
